Goal: Information Seeking & Learning: Learn about a topic

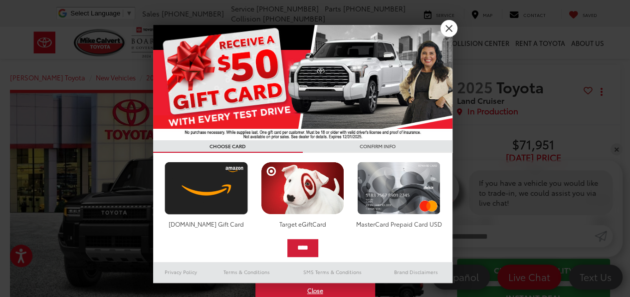
click at [449, 31] on link "X" at bounding box center [449, 28] width 17 height 17
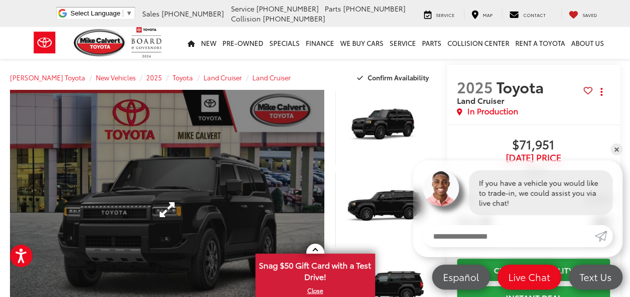
click at [271, 182] on link "Expand Photo 0" at bounding box center [167, 209] width 314 height 239
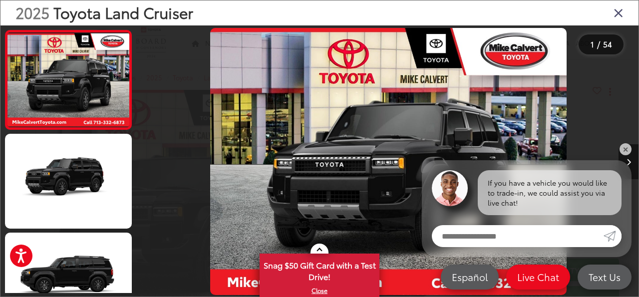
click at [621, 151] on link "✕" at bounding box center [625, 149] width 12 height 12
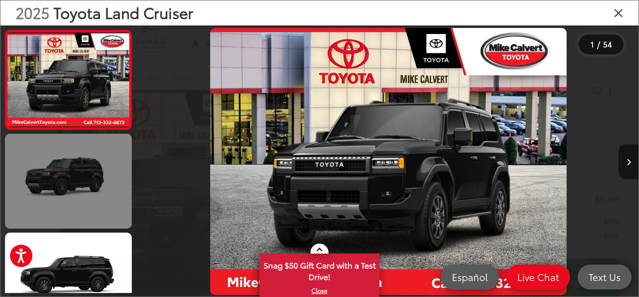
click at [82, 174] on link at bounding box center [68, 181] width 127 height 95
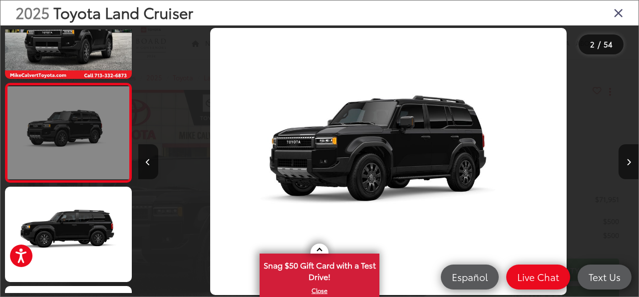
scroll to position [0, 500]
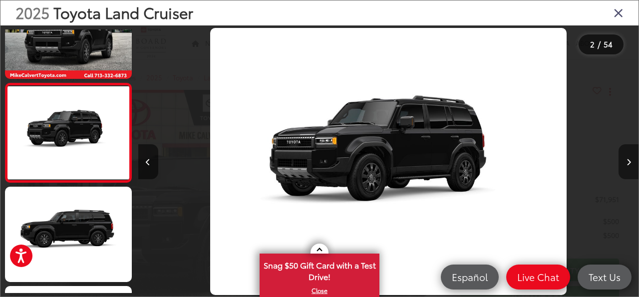
click at [620, 159] on button "Next image" at bounding box center [628, 161] width 20 height 35
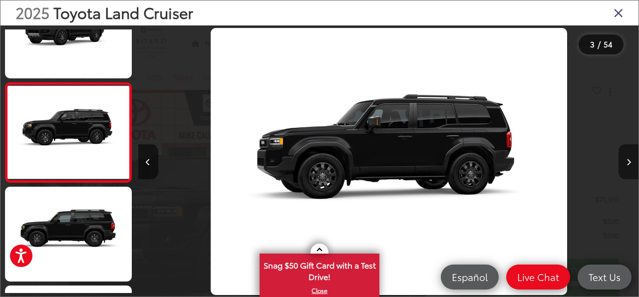
scroll to position [0, 1001]
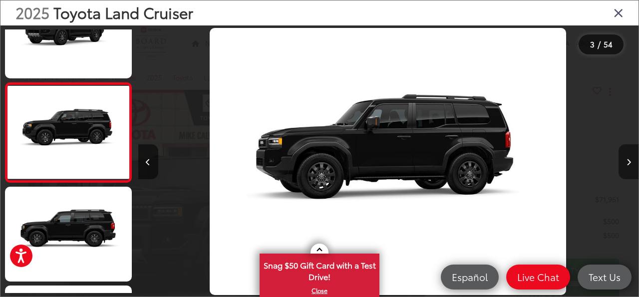
click at [620, 159] on button "Next image" at bounding box center [628, 161] width 20 height 35
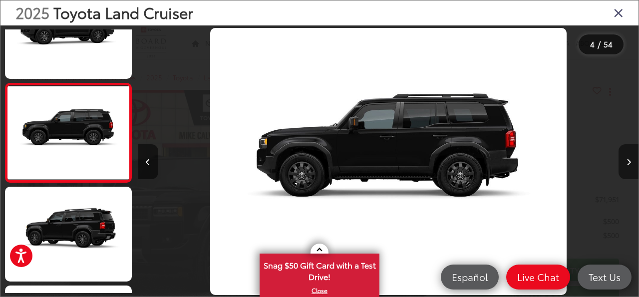
scroll to position [0, 0]
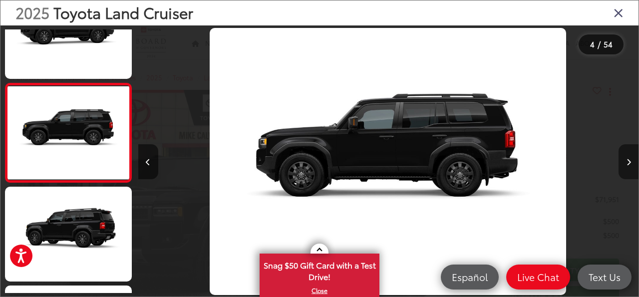
click at [620, 159] on button "Next image" at bounding box center [628, 161] width 20 height 35
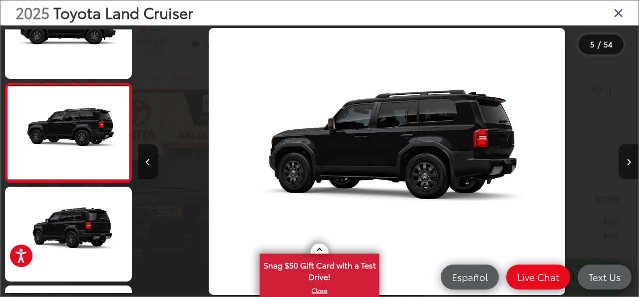
click at [627, 159] on icon "Next image" at bounding box center [628, 162] width 4 height 7
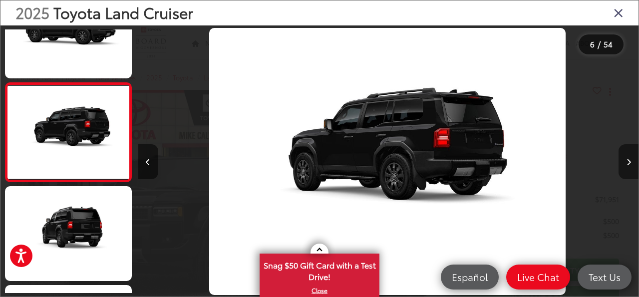
click at [627, 159] on icon "Next image" at bounding box center [628, 162] width 4 height 7
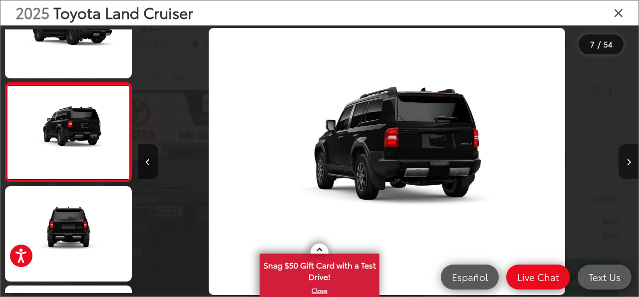
click at [627, 159] on icon "Next image" at bounding box center [628, 162] width 4 height 7
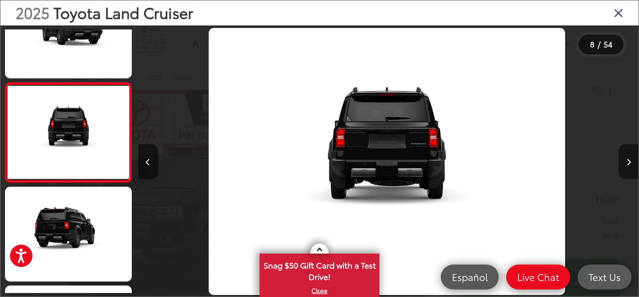
click at [627, 159] on icon "Next image" at bounding box center [628, 162] width 4 height 7
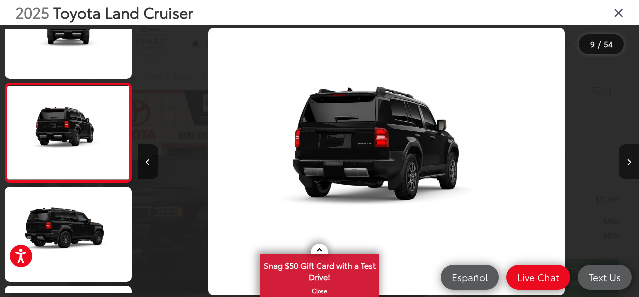
click at [627, 159] on icon "Next image" at bounding box center [628, 162] width 4 height 7
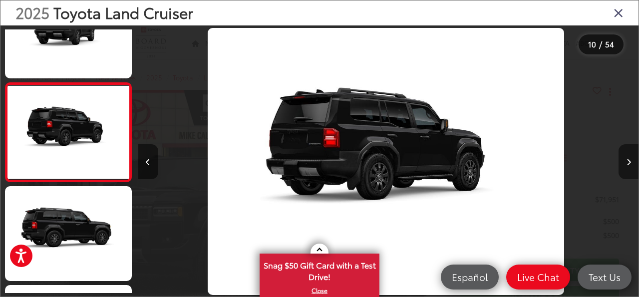
click at [627, 159] on icon "Next image" at bounding box center [628, 162] width 4 height 7
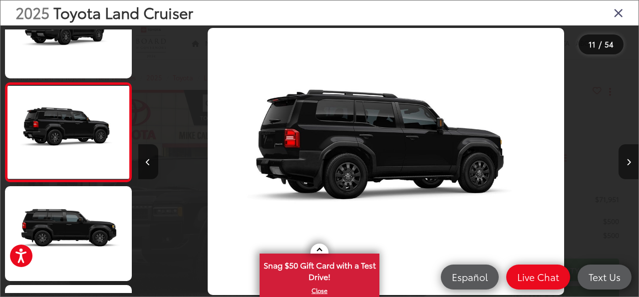
click at [627, 159] on icon "Next image" at bounding box center [628, 162] width 4 height 7
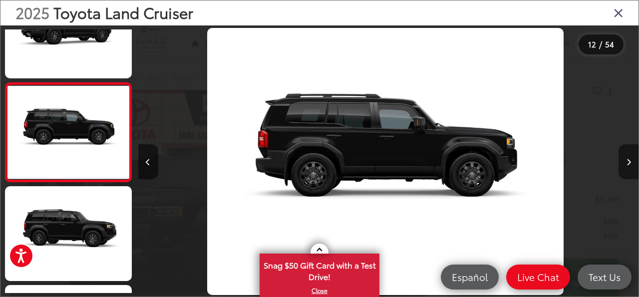
click at [627, 159] on icon "Next image" at bounding box center [628, 162] width 4 height 7
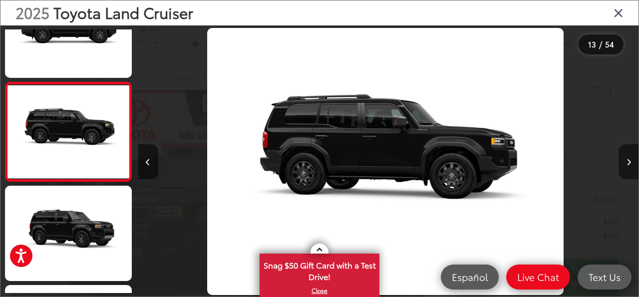
click at [627, 159] on icon "Next image" at bounding box center [628, 162] width 4 height 7
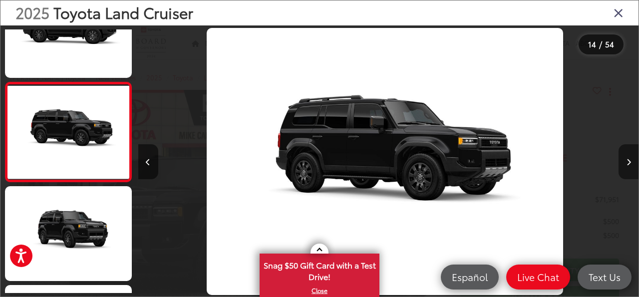
click at [627, 159] on icon "Next image" at bounding box center [628, 162] width 4 height 7
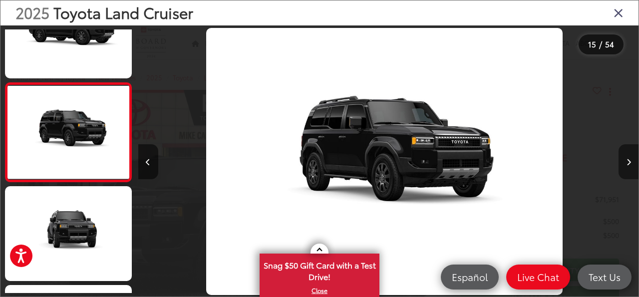
click at [627, 159] on icon "Next image" at bounding box center [628, 162] width 4 height 7
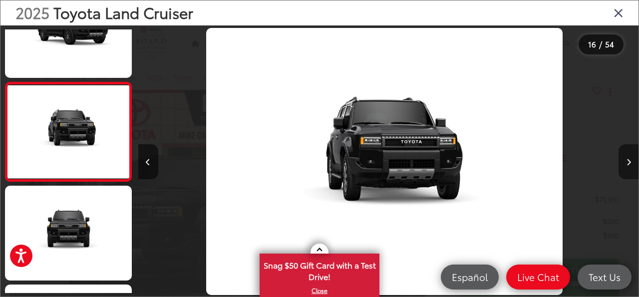
click at [627, 159] on icon "Next image" at bounding box center [628, 162] width 4 height 7
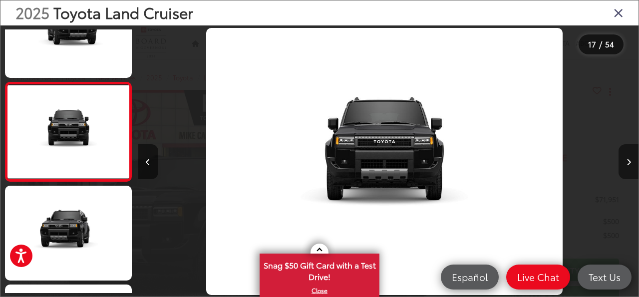
click at [627, 159] on icon "Next image" at bounding box center [628, 162] width 4 height 7
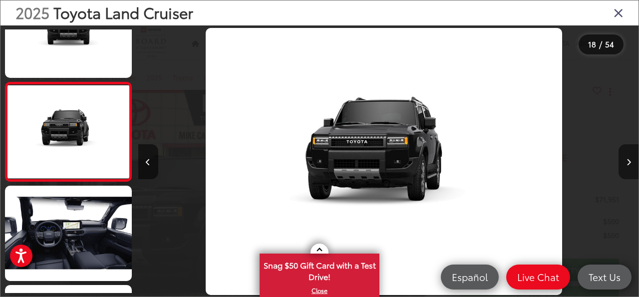
click at [627, 159] on icon "Next image" at bounding box center [628, 162] width 4 height 7
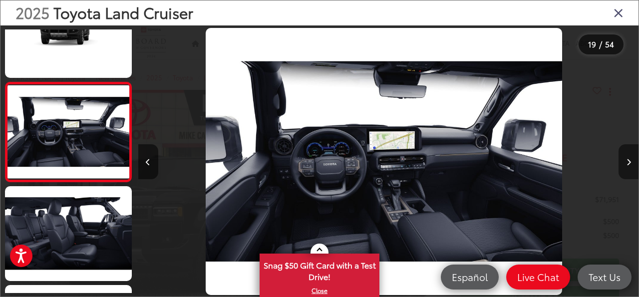
click at [627, 159] on icon "Next image" at bounding box center [628, 162] width 4 height 7
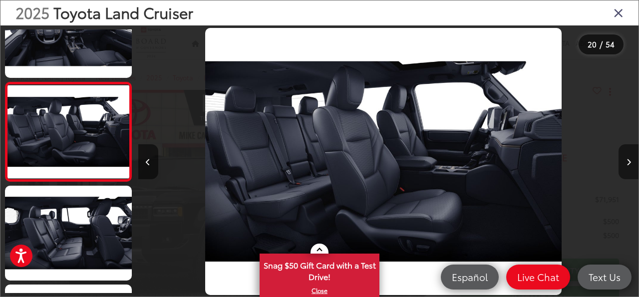
click at [627, 159] on icon "Next image" at bounding box center [628, 162] width 4 height 7
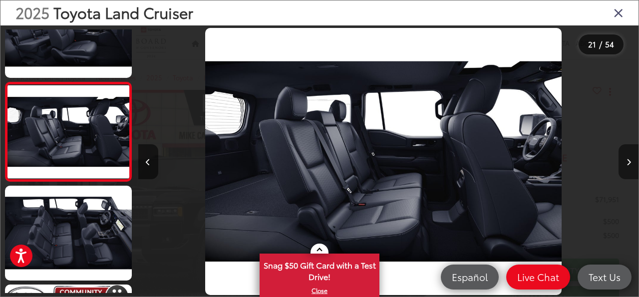
click at [627, 159] on icon "Next image" at bounding box center [628, 162] width 4 height 7
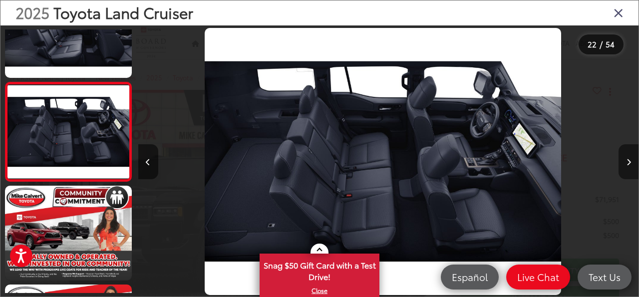
click at [627, 159] on icon "Next image" at bounding box center [628, 162] width 4 height 7
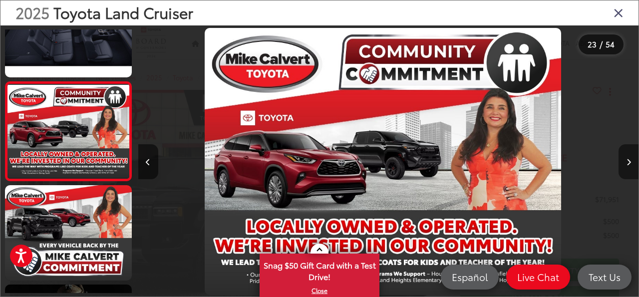
click at [630, 166] on button "Next image" at bounding box center [628, 161] width 20 height 35
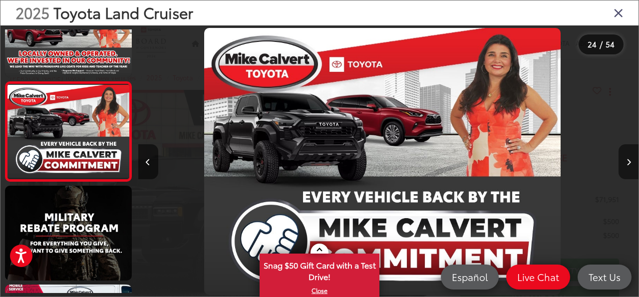
click at [630, 166] on button "Next image" at bounding box center [628, 161] width 20 height 35
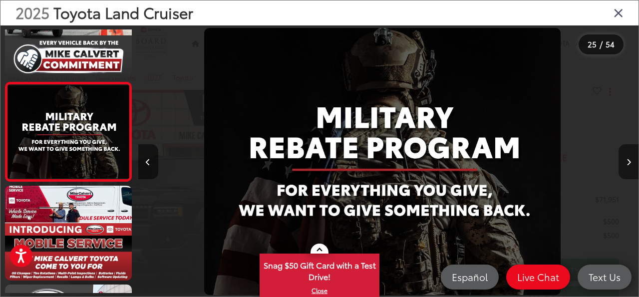
click at [630, 166] on button "Next image" at bounding box center [628, 161] width 20 height 35
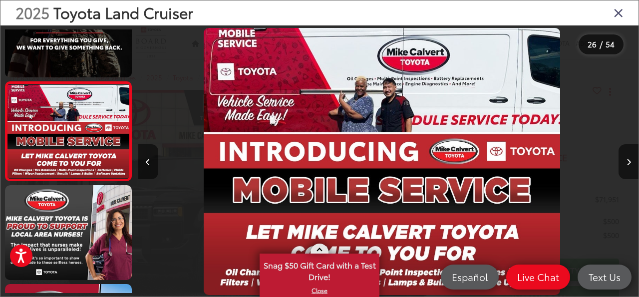
click at [356, 269] on span "Snag $50 Gift Card with a Test Drive!" at bounding box center [319, 269] width 118 height 30
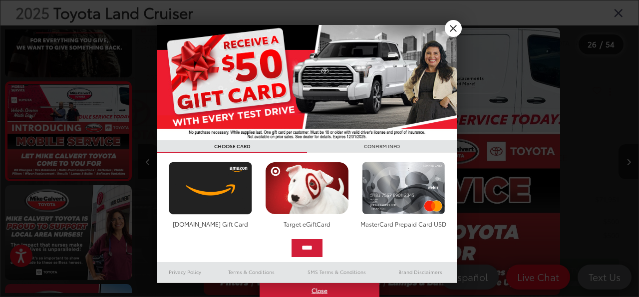
click at [630, 165] on div at bounding box center [319, 148] width 639 height 297
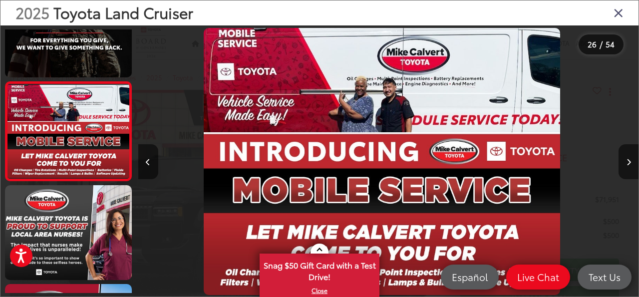
click at [630, 165] on button "Next image" at bounding box center [628, 161] width 20 height 35
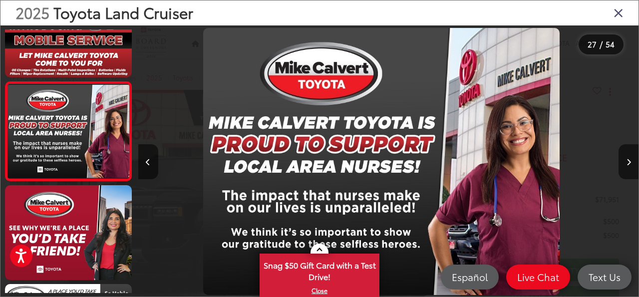
click at [630, 165] on button "Next image" at bounding box center [628, 161] width 20 height 35
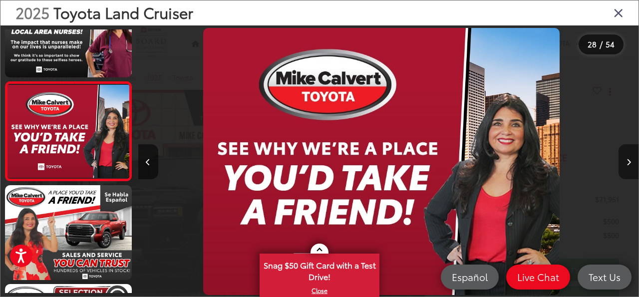
click at [630, 164] on button "Next image" at bounding box center [628, 161] width 20 height 35
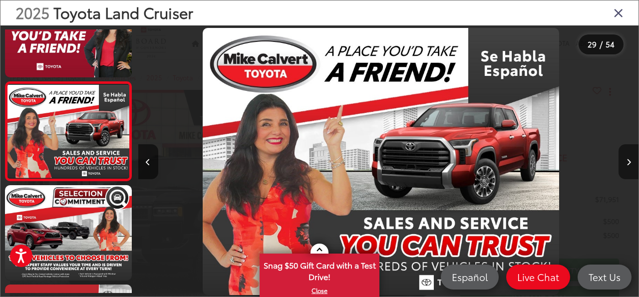
click at [630, 163] on button "Next image" at bounding box center [628, 161] width 20 height 35
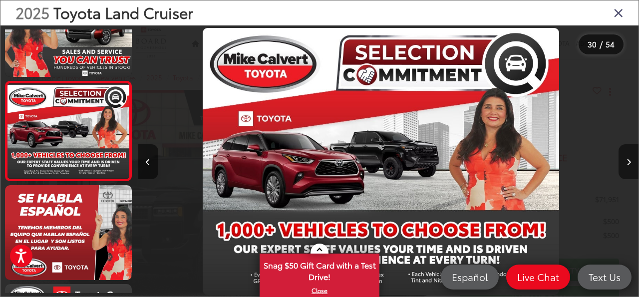
click at [630, 163] on button "Next image" at bounding box center [628, 161] width 20 height 35
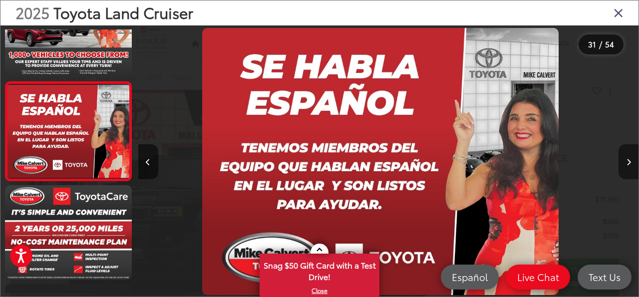
click at [630, 163] on button "Next image" at bounding box center [628, 161] width 20 height 35
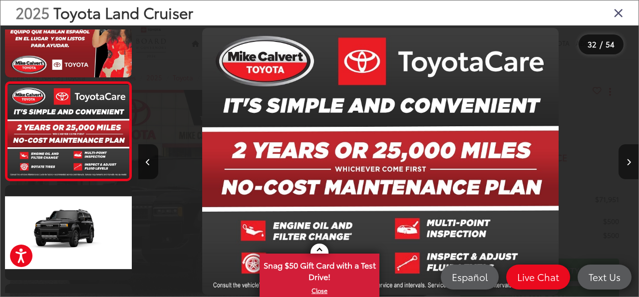
click at [630, 162] on icon "Next image" at bounding box center [628, 162] width 4 height 7
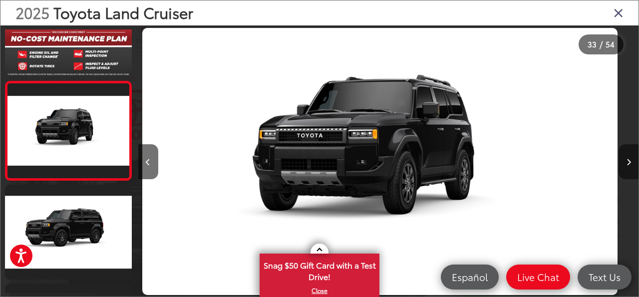
click at [629, 161] on icon "Next image" at bounding box center [628, 162] width 4 height 7
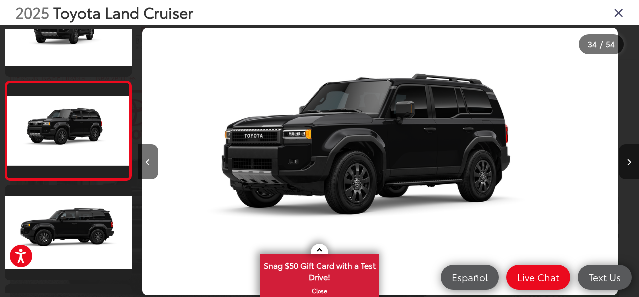
click at [629, 161] on icon "Next image" at bounding box center [628, 162] width 4 height 7
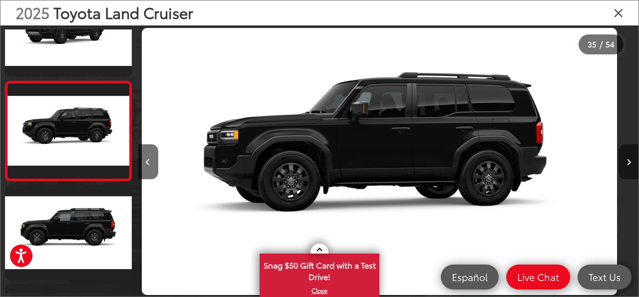
click at [629, 161] on icon "Next image" at bounding box center [628, 162] width 4 height 7
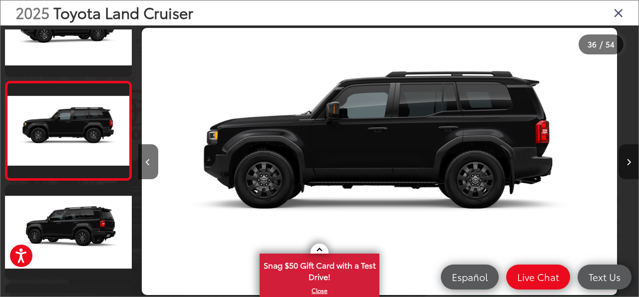
click at [628, 160] on icon "Next image" at bounding box center [628, 162] width 4 height 7
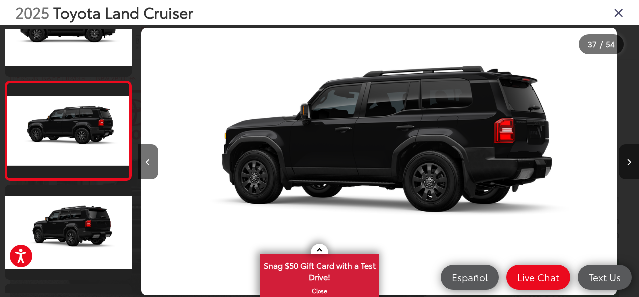
click at [627, 159] on icon "Next image" at bounding box center [628, 162] width 4 height 7
